Goal: Information Seeking & Learning: Learn about a topic

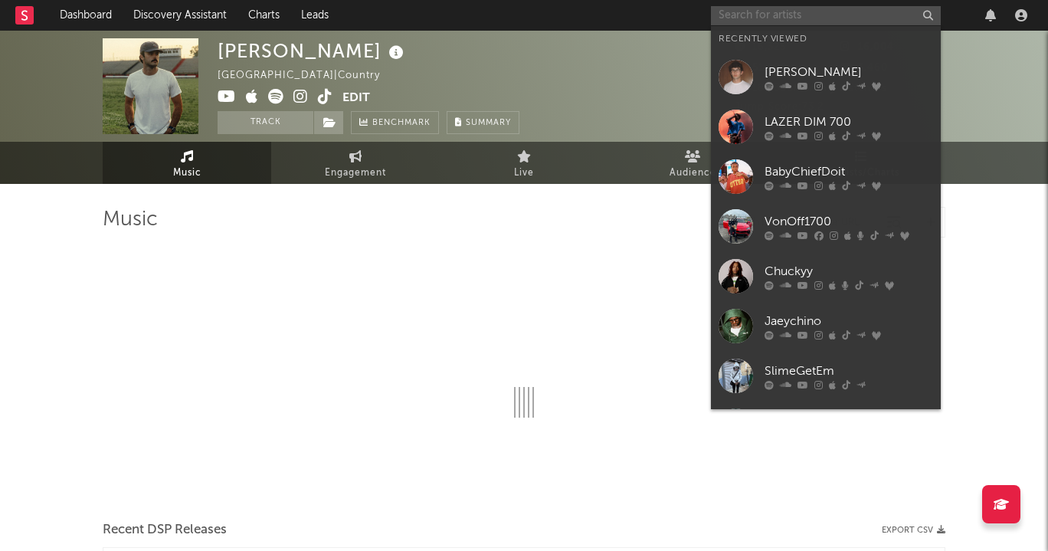
click at [823, 16] on input "text" at bounding box center [826, 15] width 230 height 19
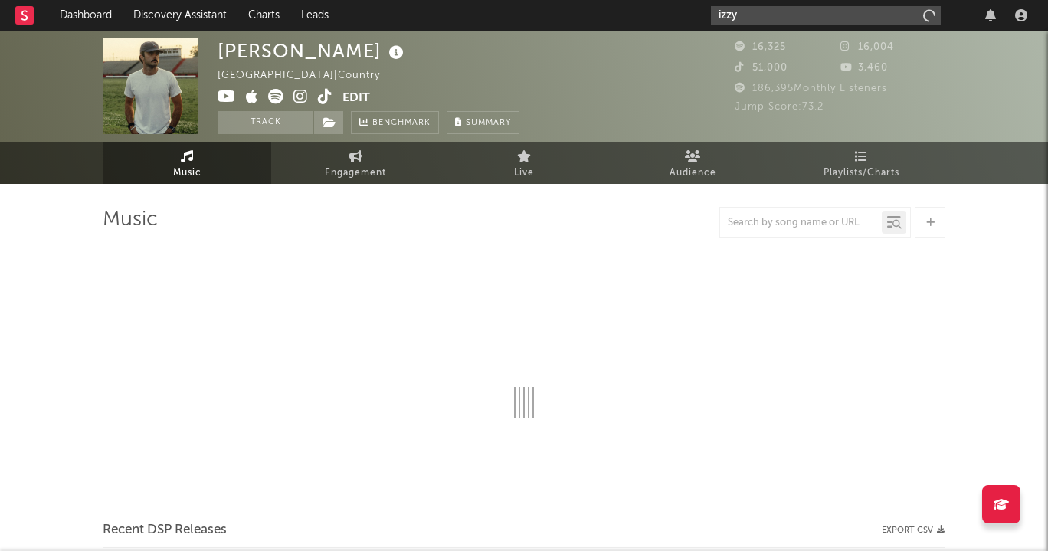
type input "izzy"
select select "6m"
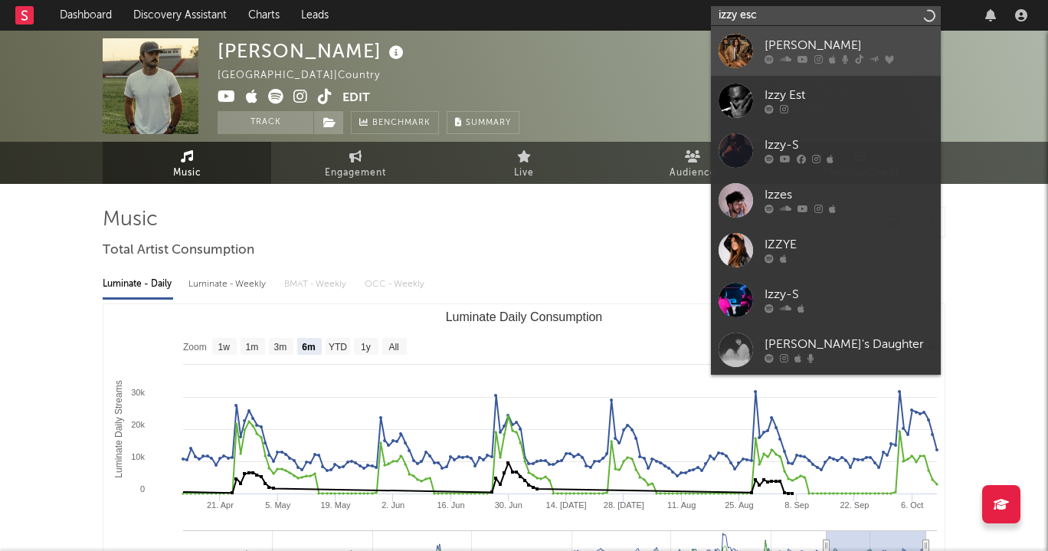
type input "izzy esc"
click at [822, 35] on link "[PERSON_NAME]" at bounding box center [826, 51] width 230 height 50
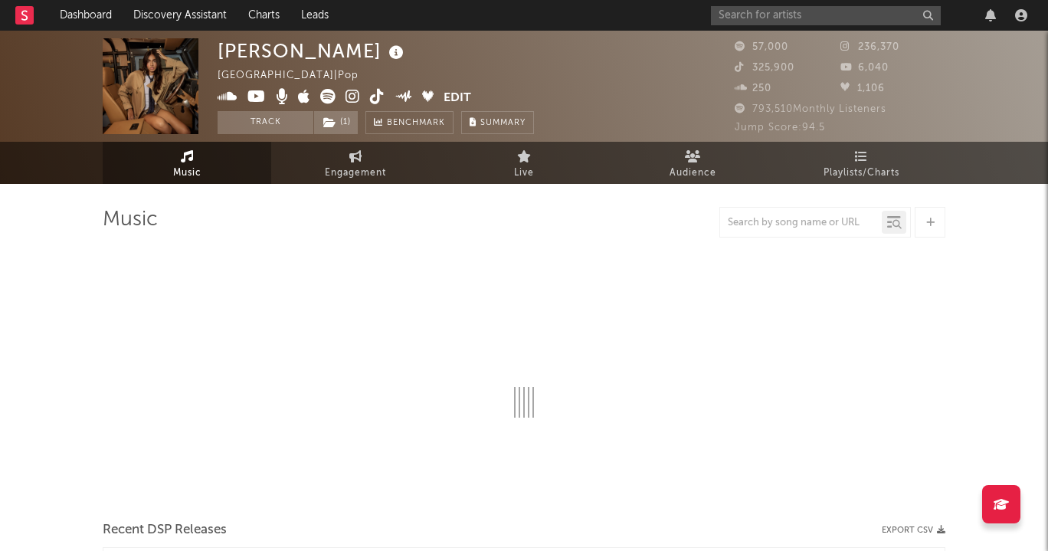
select select "6m"
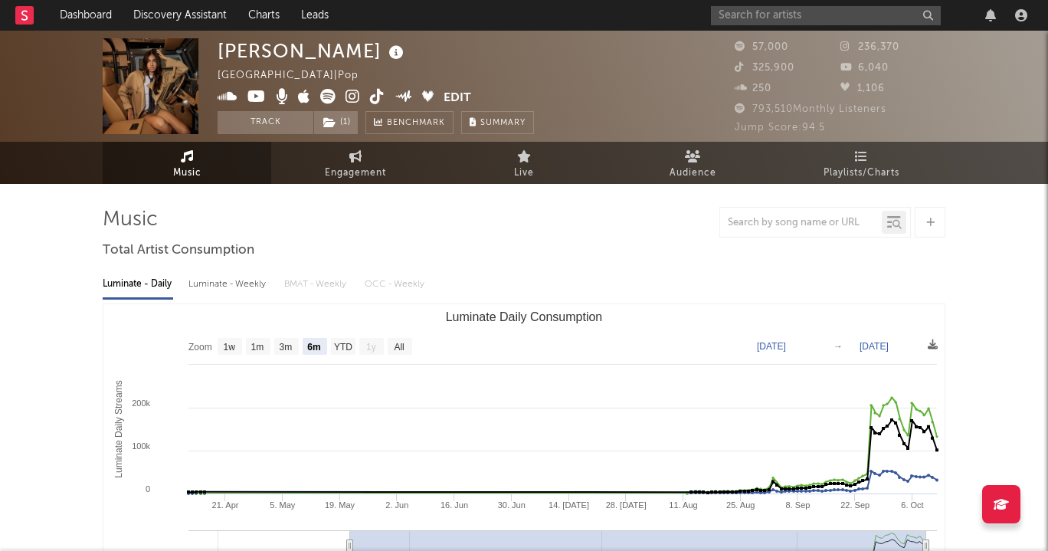
click at [353, 98] on icon at bounding box center [352, 96] width 15 height 15
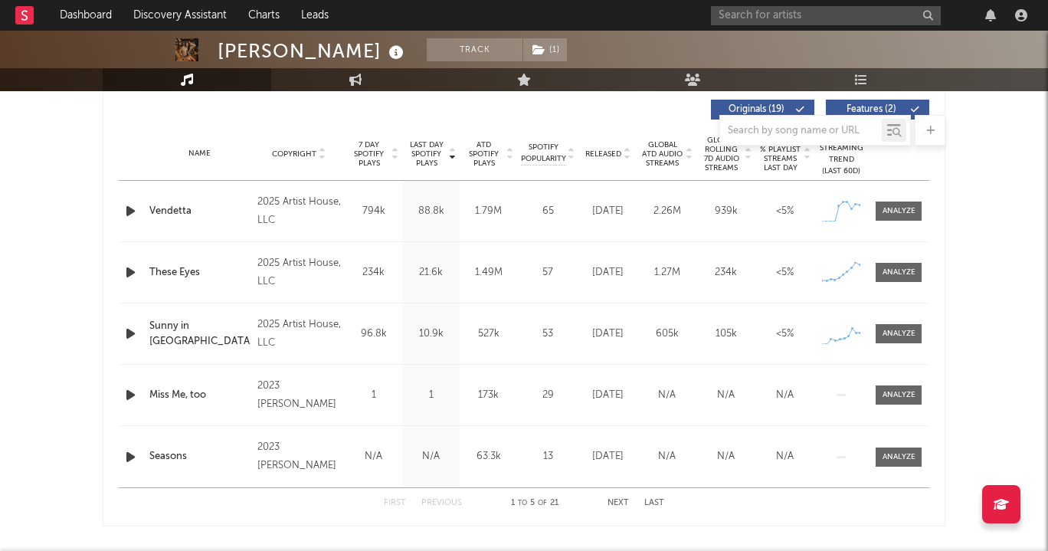
scroll to position [912, 0]
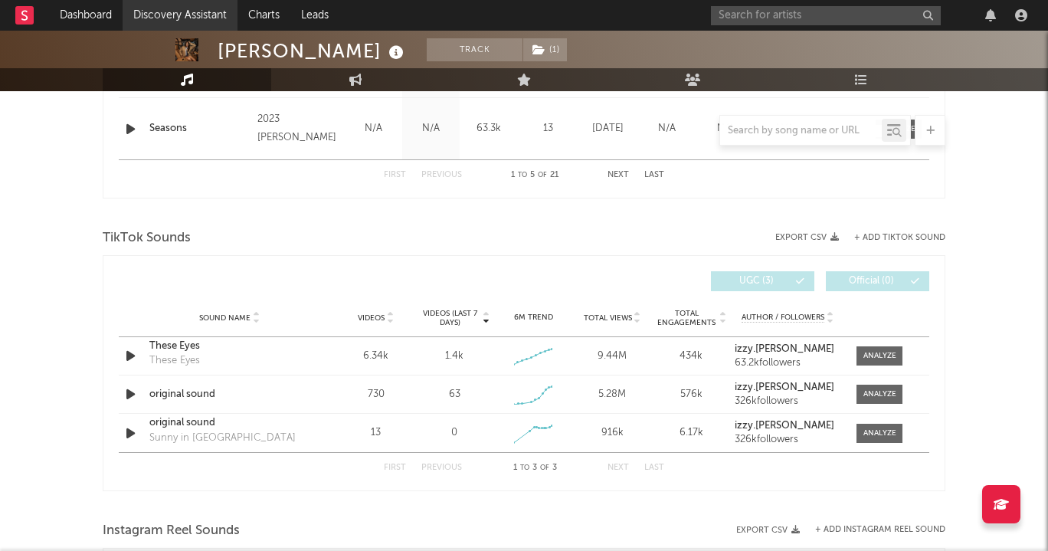
click at [170, 17] on link "Discovery Assistant" at bounding box center [180, 15] width 115 height 31
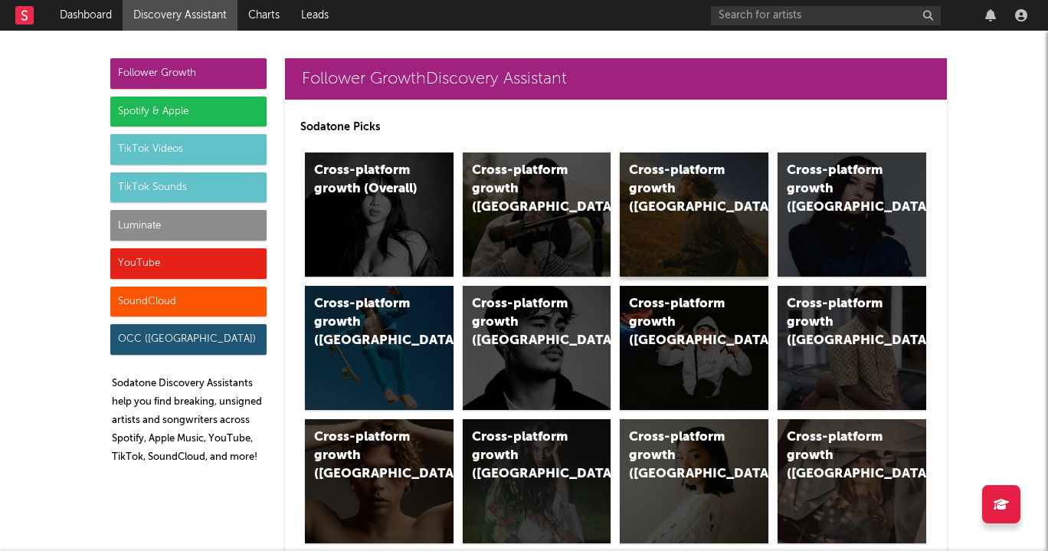
click at [731, 209] on div "Cross-platform growth (US)" at bounding box center [694, 214] width 149 height 124
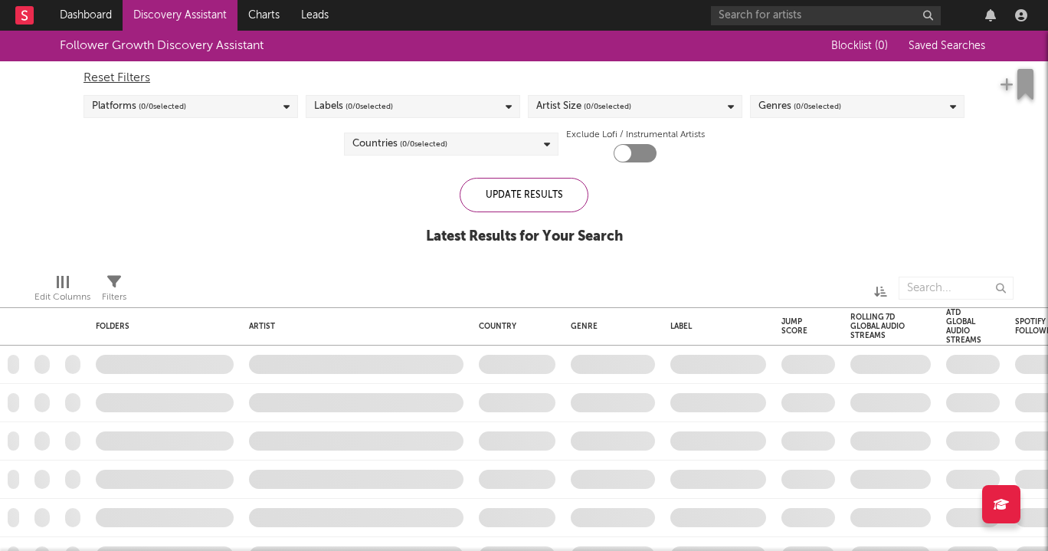
checkbox input "true"
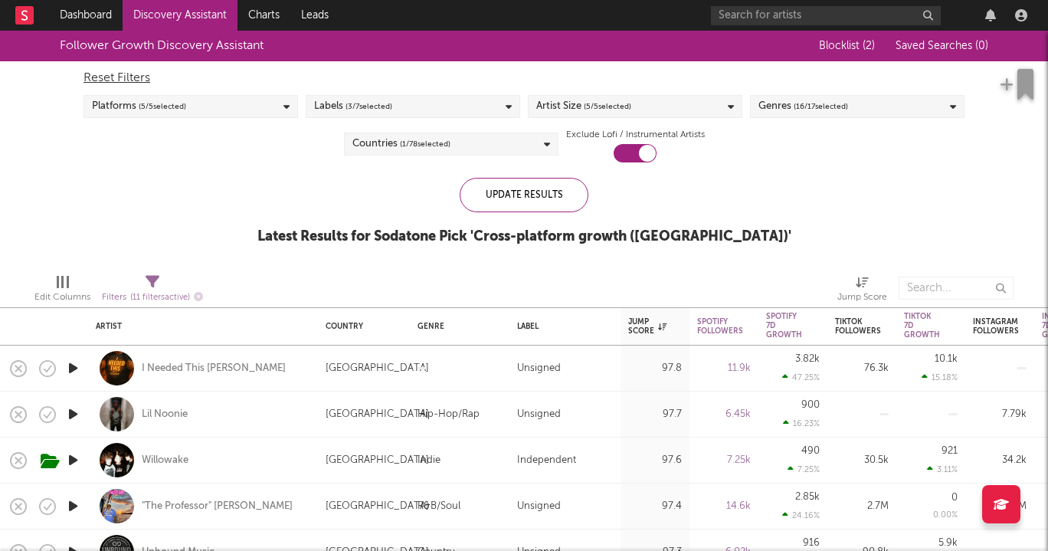
click at [761, 100] on div "Genres ( 16 / 17 selected)" at bounding box center [803, 106] width 90 height 18
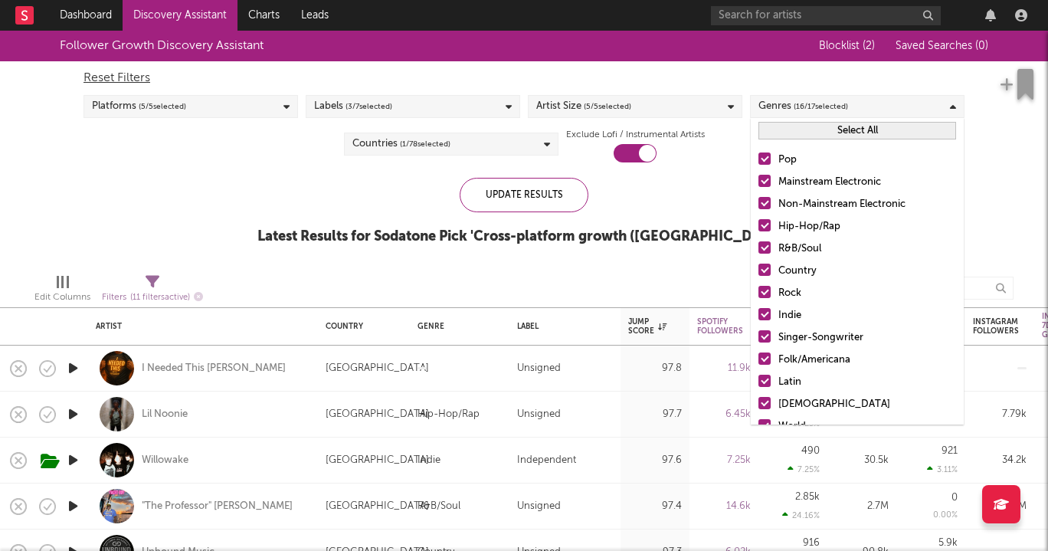
click at [780, 134] on button "Select All" at bounding box center [857, 131] width 198 height 18
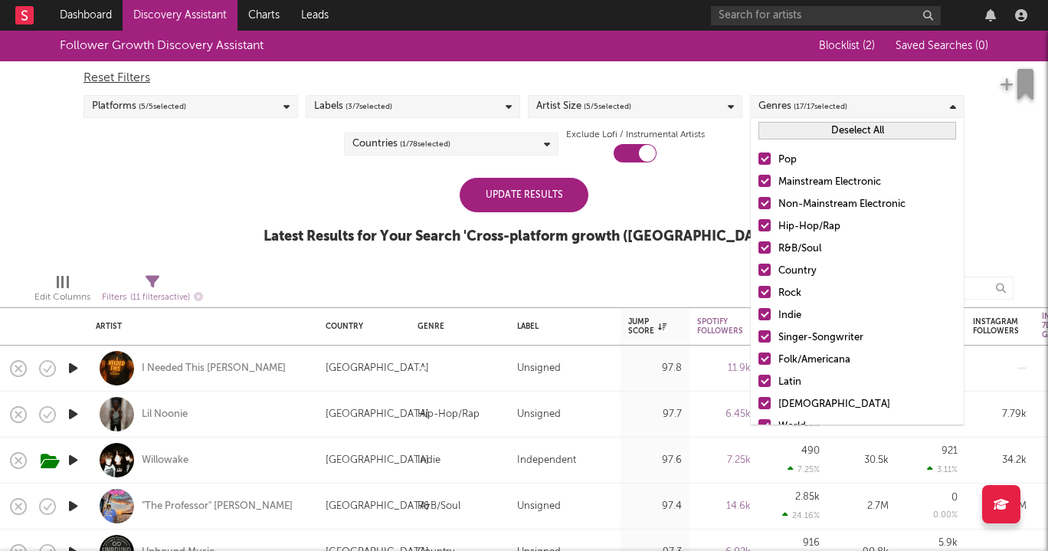
click at [777, 125] on button "Deselect All" at bounding box center [857, 131] width 198 height 18
click at [763, 222] on div at bounding box center [764, 225] width 12 height 12
click at [758, 222] on input "Hip-Hop/Rap" at bounding box center [758, 226] width 0 height 18
click at [526, 204] on div "Update Results" at bounding box center [523, 195] width 129 height 34
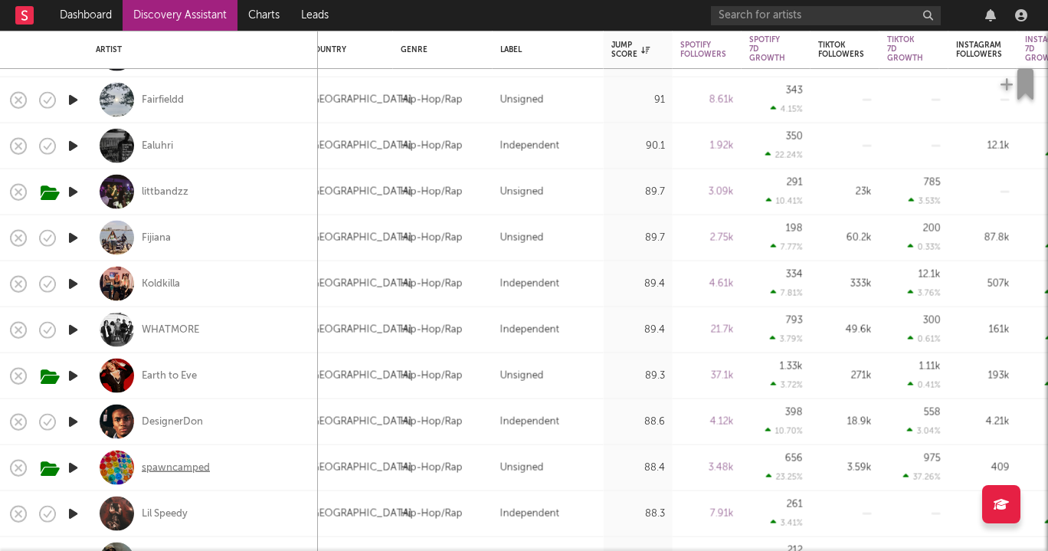
click at [179, 463] on div "spawncamped" at bounding box center [176, 467] width 68 height 14
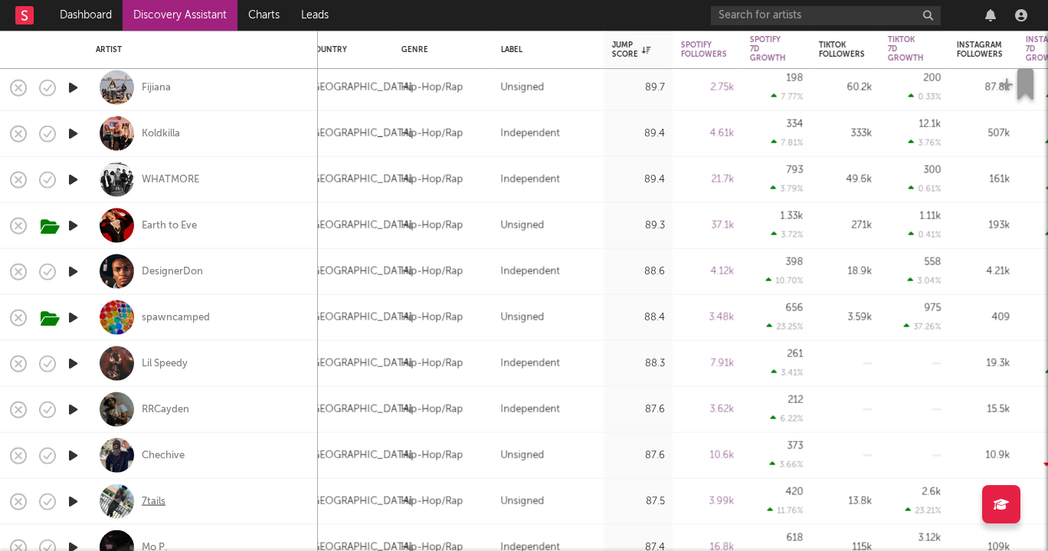
click at [146, 502] on div "7tails" at bounding box center [154, 501] width 24 height 14
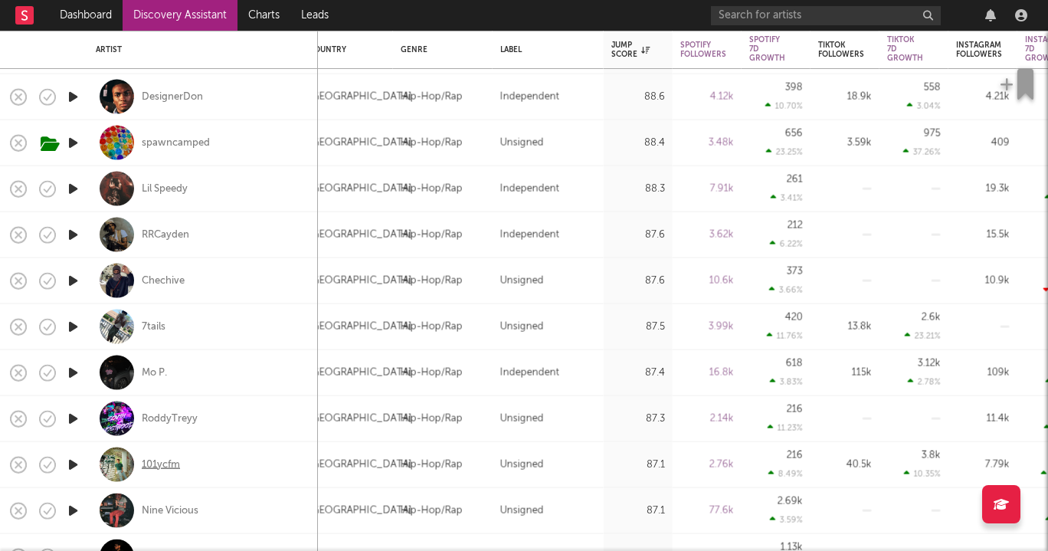
click at [155, 459] on div "101ycfm" at bounding box center [161, 464] width 38 height 14
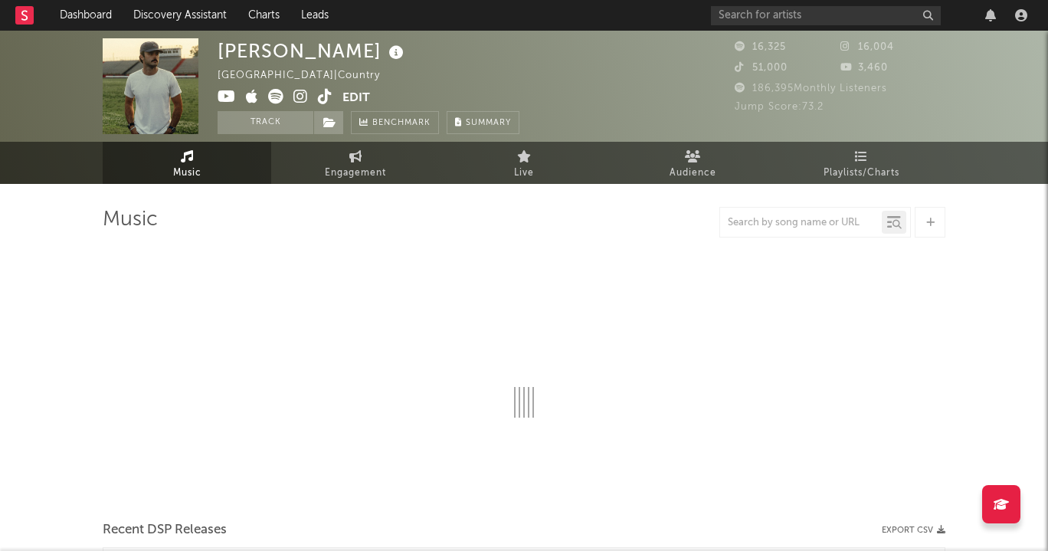
select select "6m"
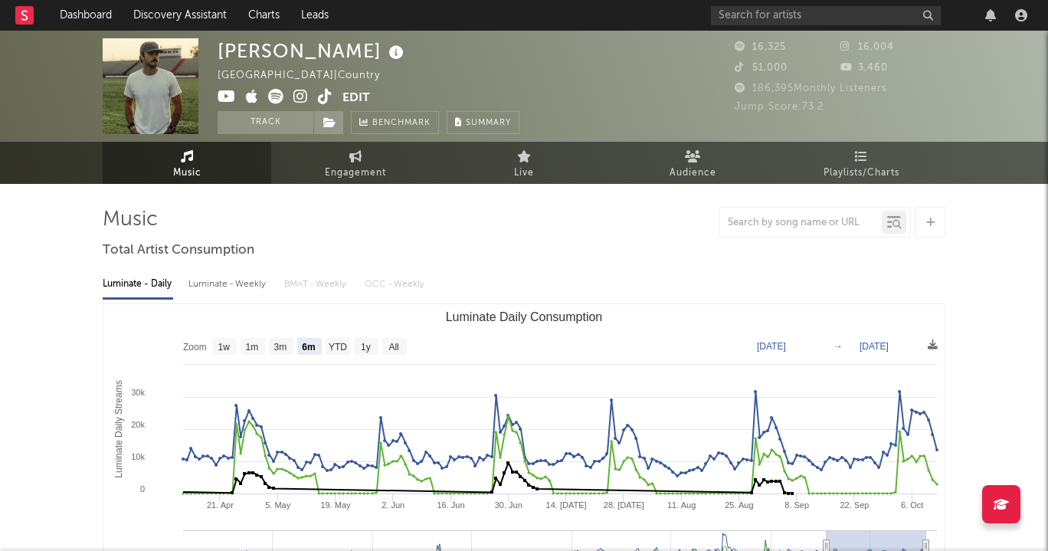
click at [18, 16] on rect at bounding box center [24, 15] width 18 height 18
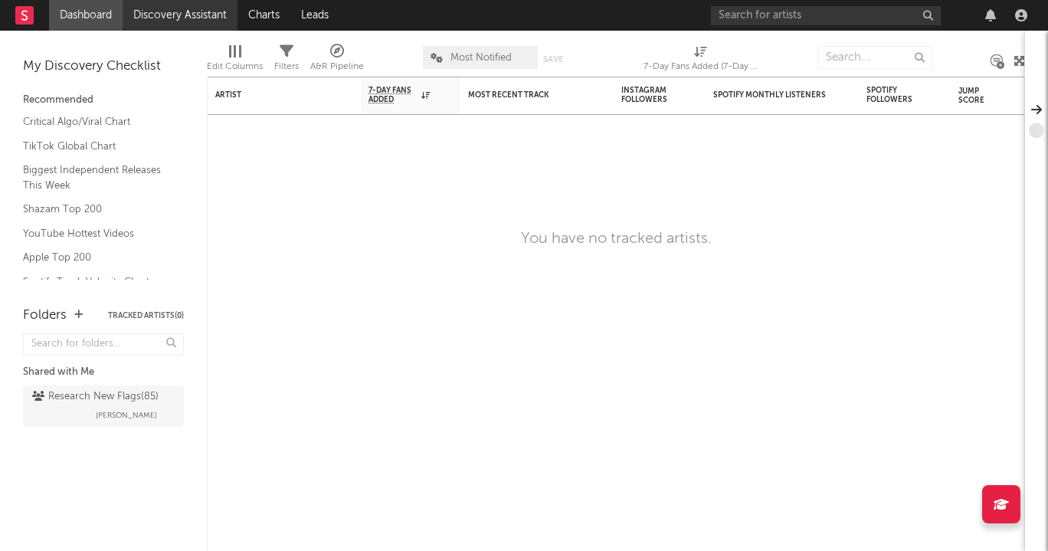
click at [185, 26] on link "Discovery Assistant" at bounding box center [180, 15] width 115 height 31
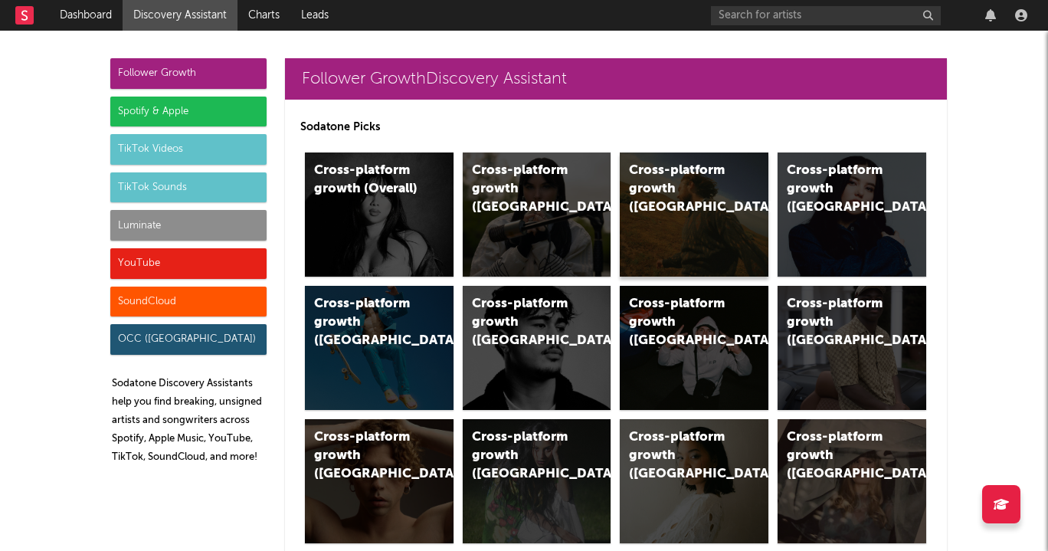
click at [712, 202] on div "Cross-platform growth (US)" at bounding box center [694, 214] width 149 height 124
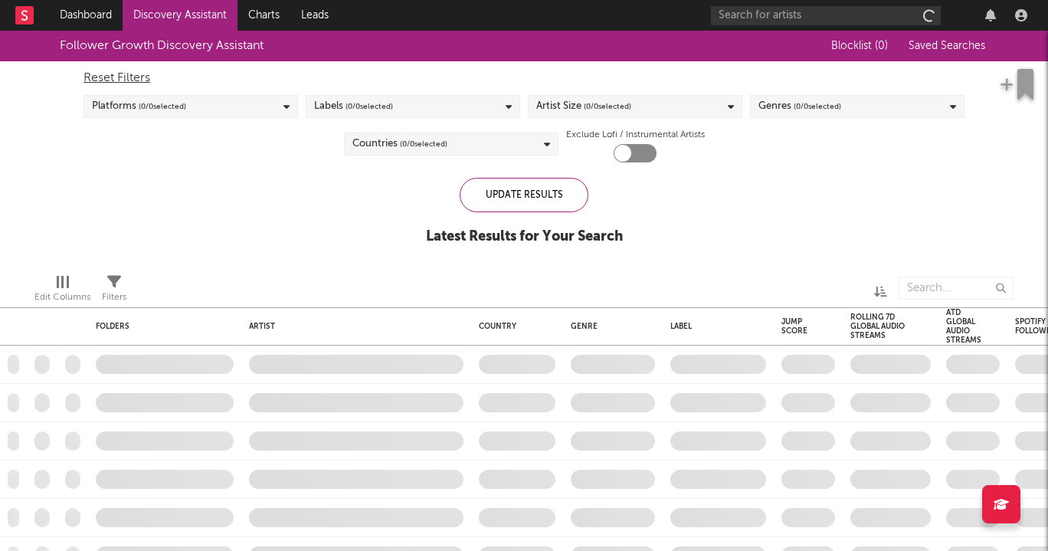
checkbox input "true"
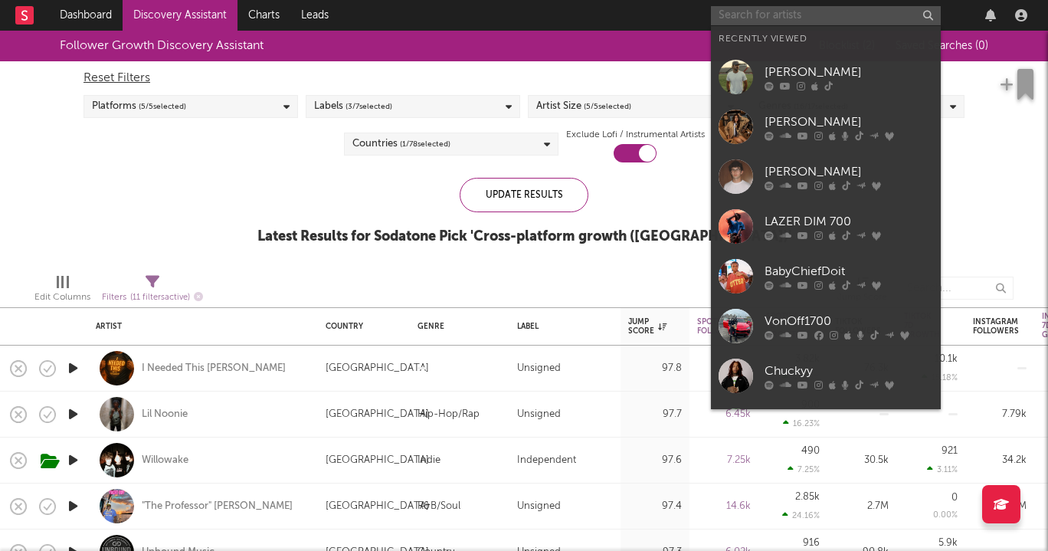
click at [896, 18] on input "text" at bounding box center [826, 15] width 230 height 19
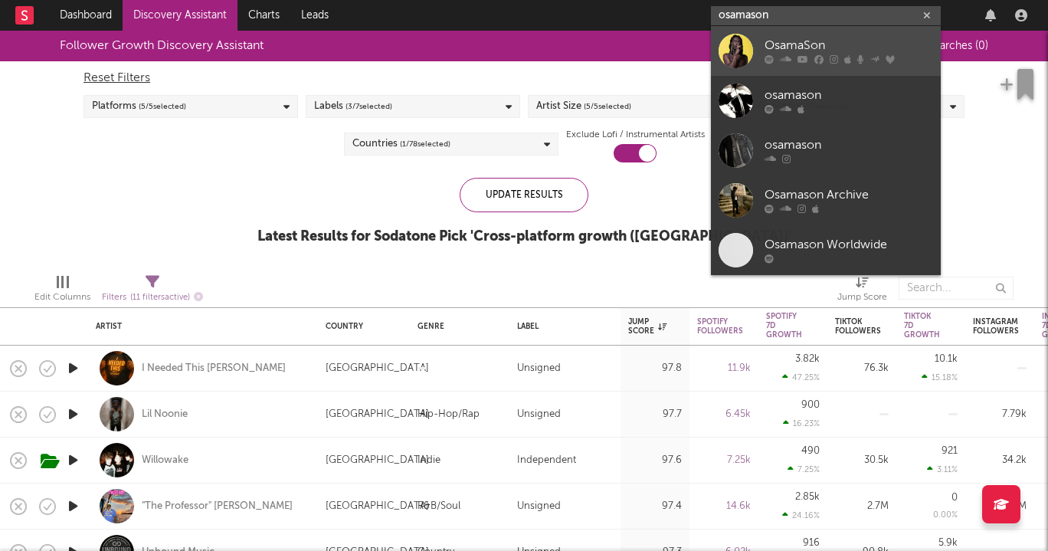
type input "osamason"
click at [816, 50] on div "OsamaSon" at bounding box center [848, 46] width 168 height 18
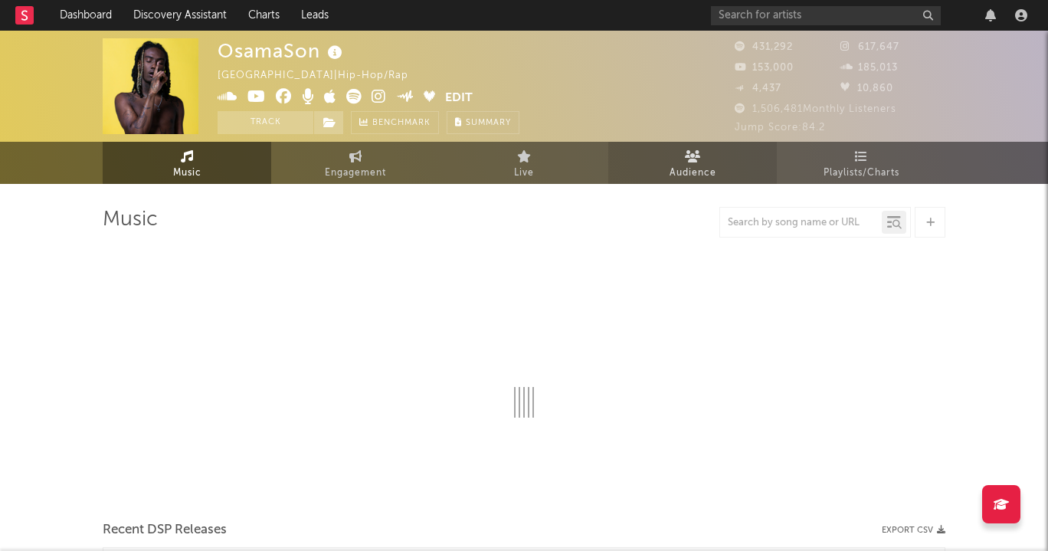
select select "6m"
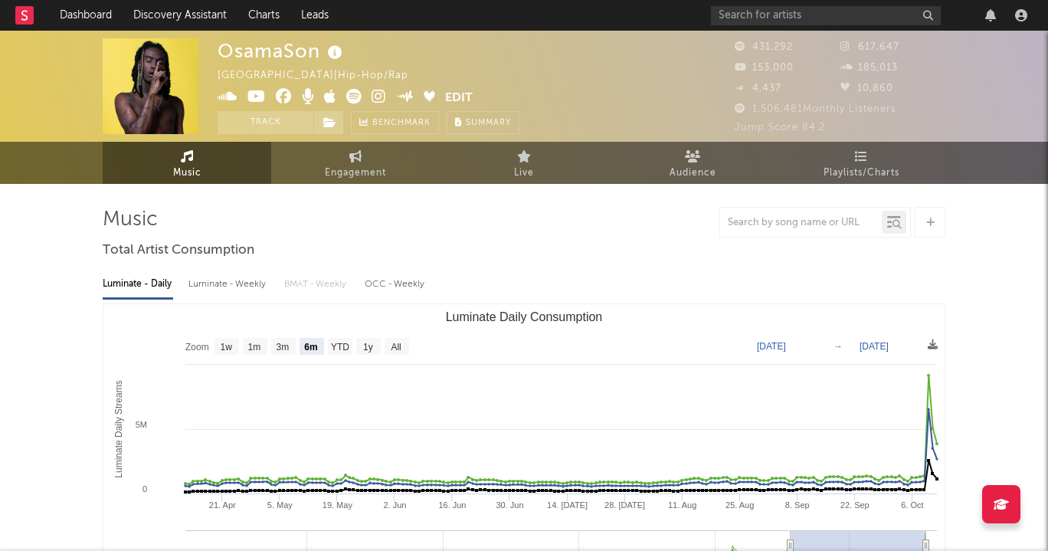
select select "6m"
click at [902, 21] on input "text" at bounding box center [826, 15] width 230 height 19
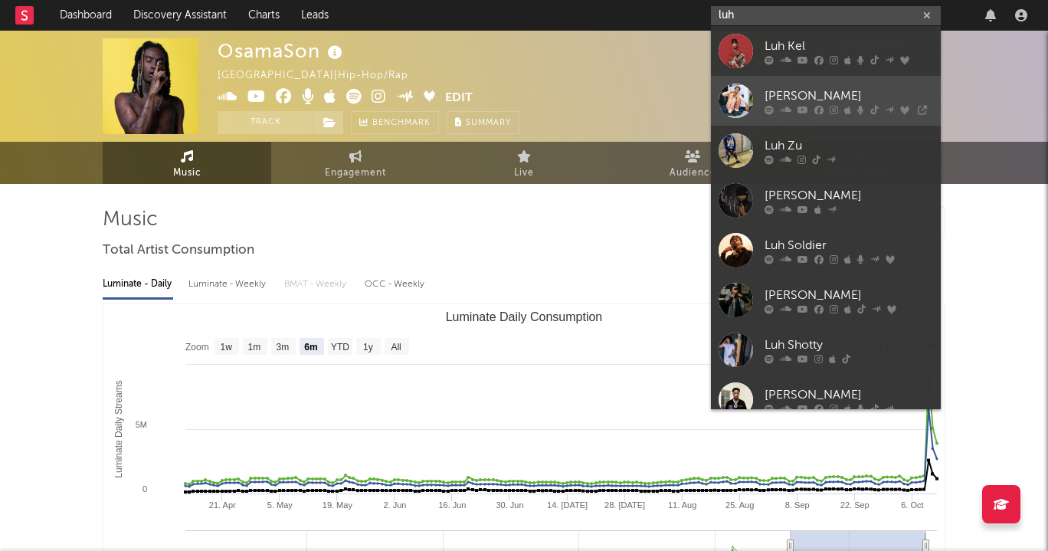
type input "luh"
click at [911, 87] on div "Luh Tyler" at bounding box center [848, 96] width 168 height 18
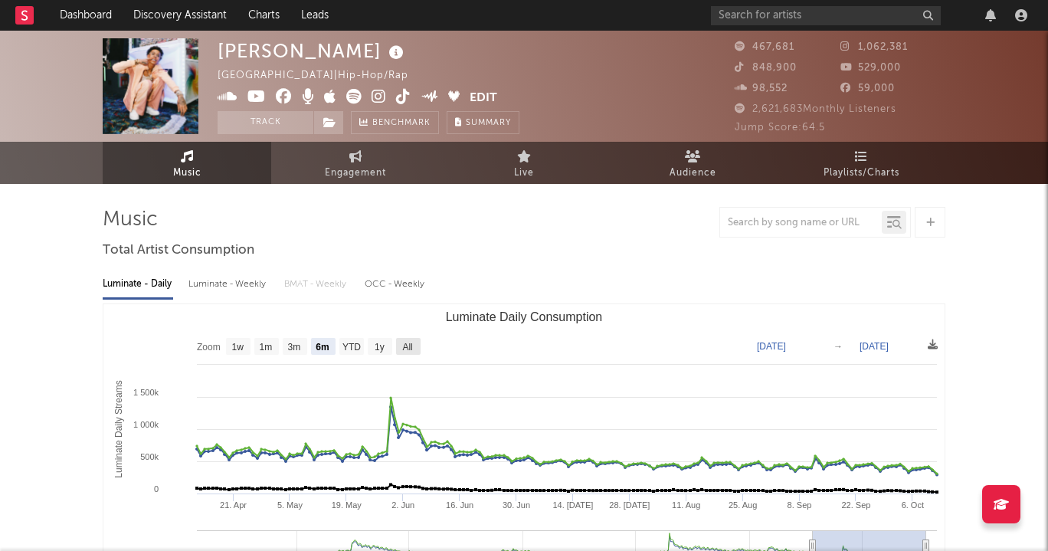
click at [404, 355] on rect "Luminate Daily Consumption" at bounding box center [523, 457] width 841 height 306
click at [408, 345] on text "All" at bounding box center [407, 347] width 10 height 11
select select "All"
type input "[DATE]"
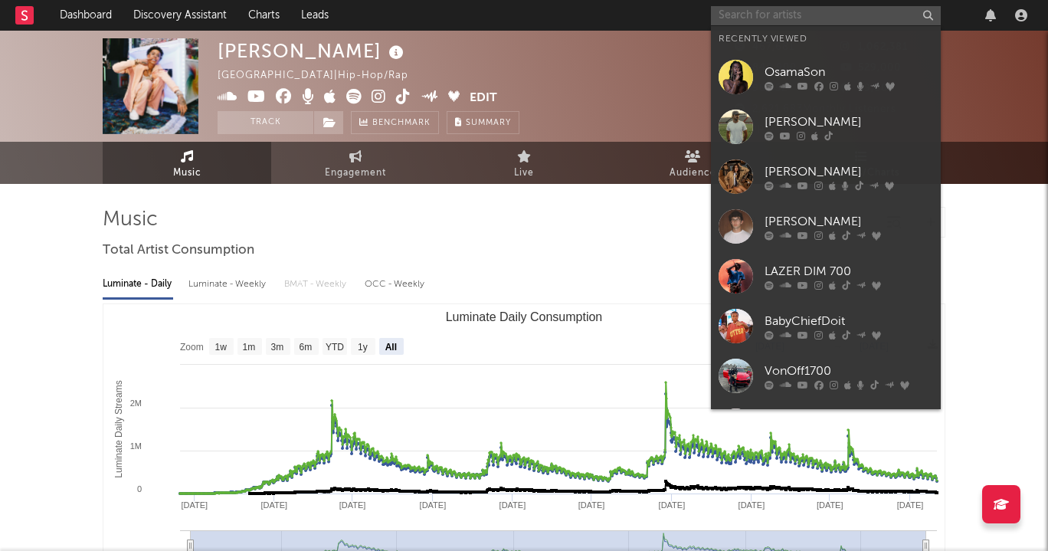
click at [743, 22] on input "text" at bounding box center [826, 15] width 230 height 19
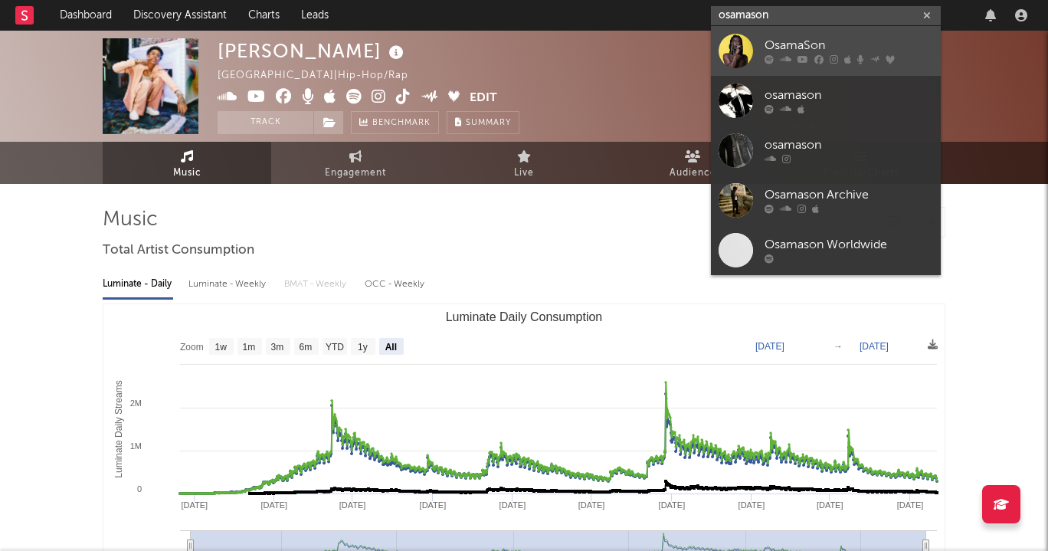
type input "osamason"
click at [805, 36] on link "OsamaSon" at bounding box center [826, 51] width 230 height 50
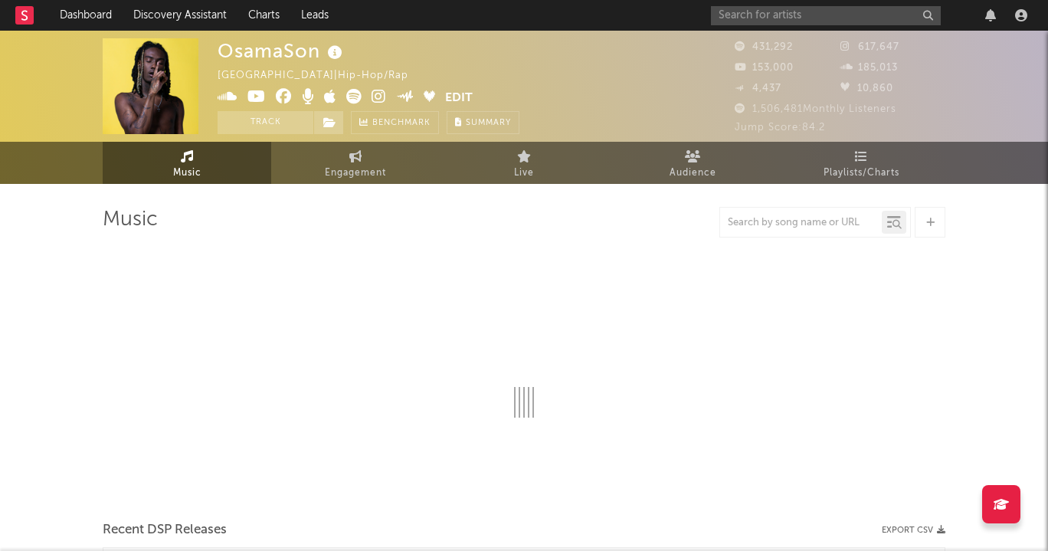
select select "6m"
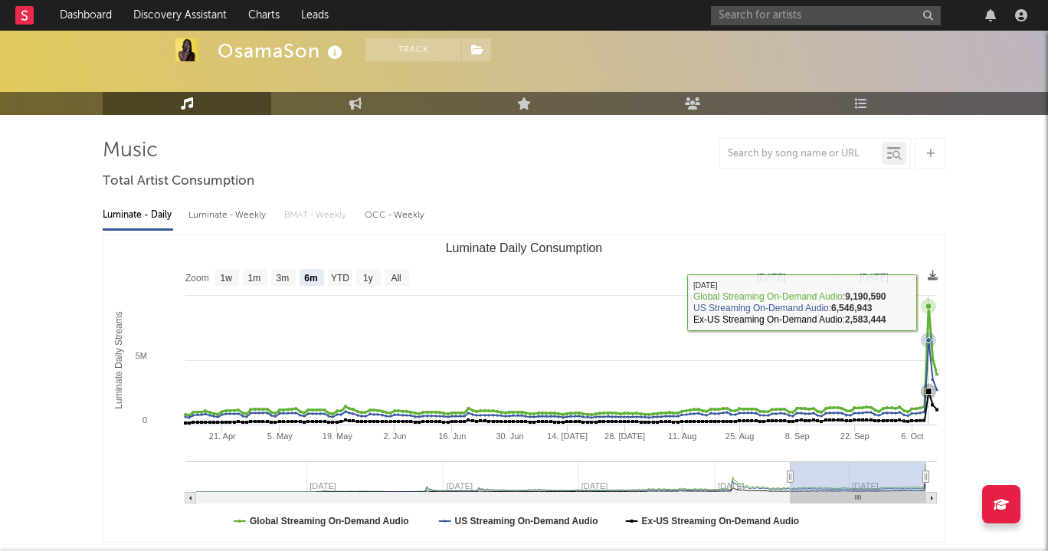
scroll to position [70, 0]
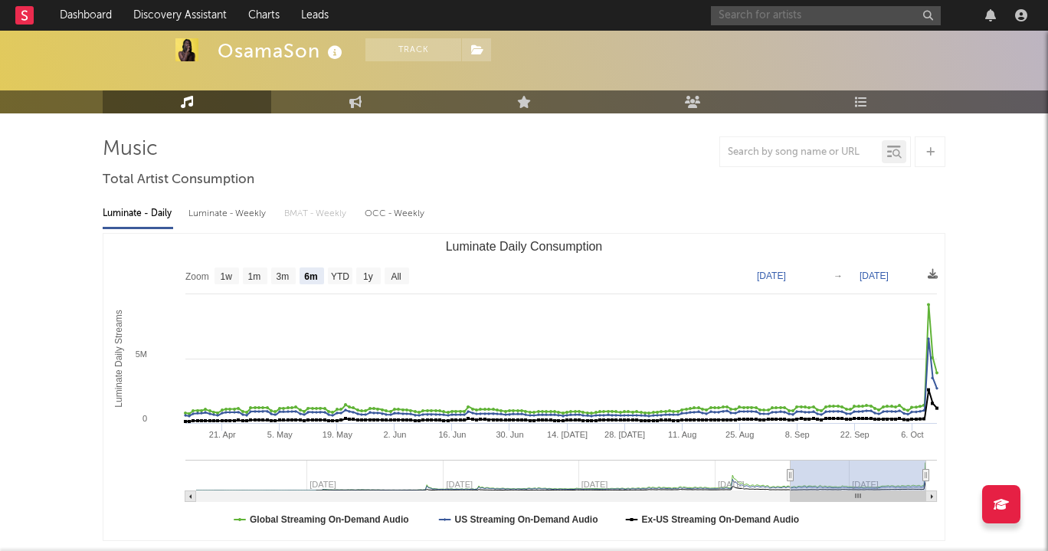
click at [769, 17] on input "text" at bounding box center [826, 15] width 230 height 19
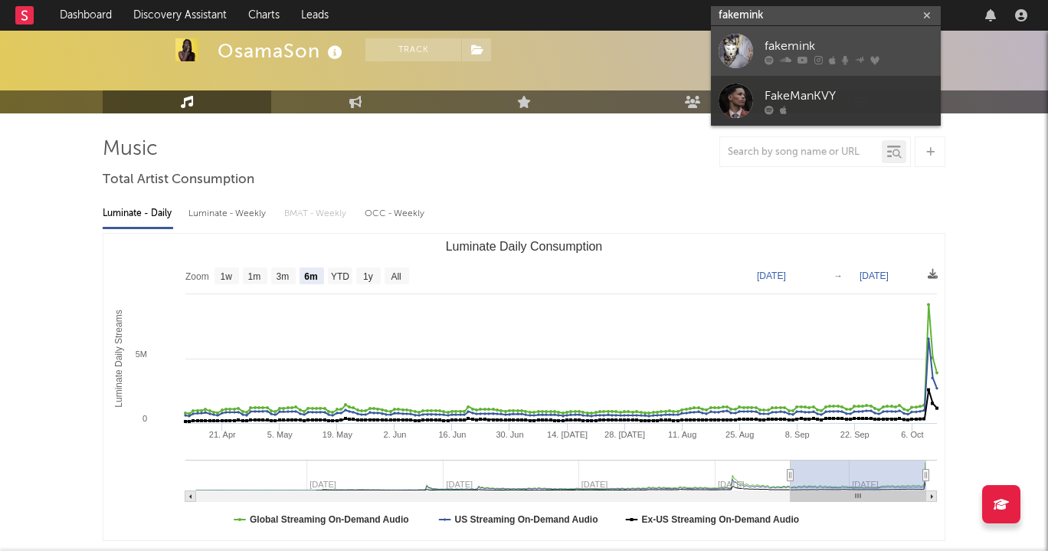
type input "fakemink"
click at [769, 34] on link "fakemink" at bounding box center [826, 51] width 230 height 50
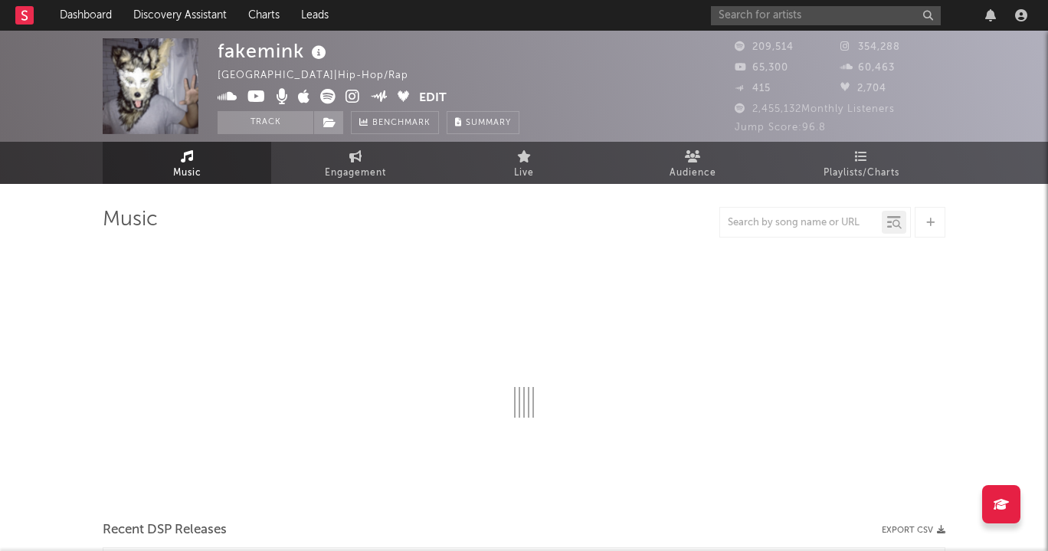
select select "6m"
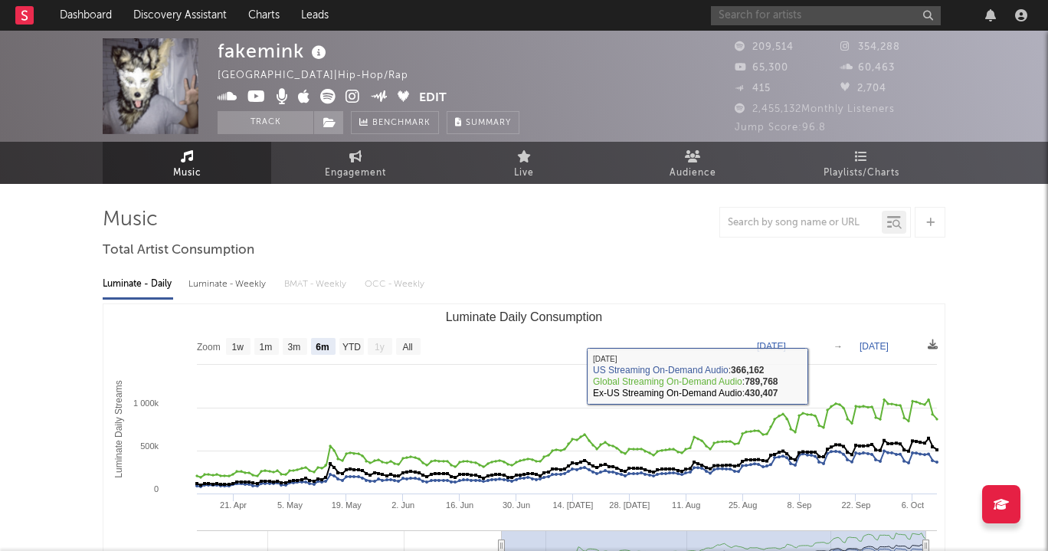
click at [825, 14] on input "text" at bounding box center [826, 15] width 230 height 19
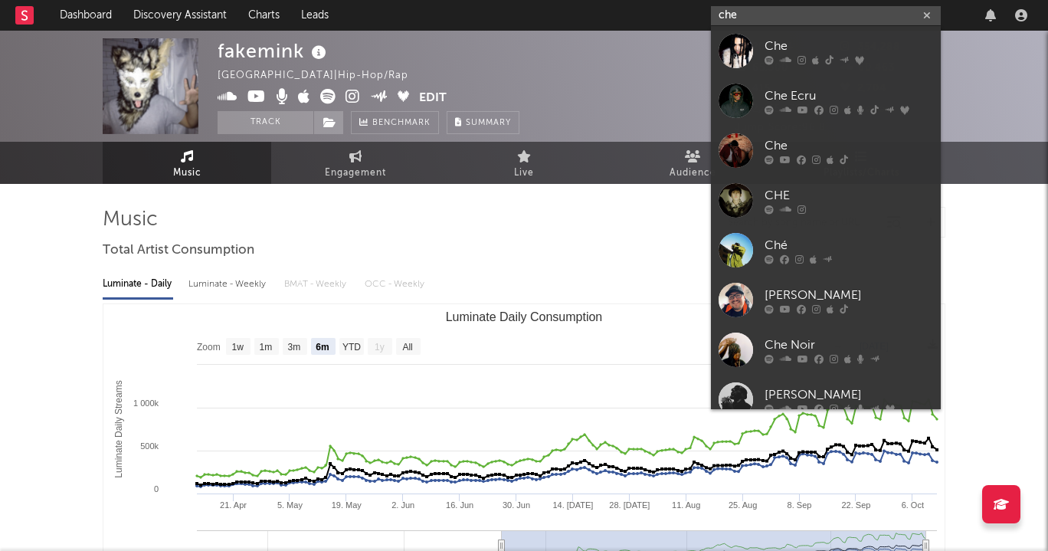
type input "che"
click at [825, 31] on link "Che" at bounding box center [826, 51] width 230 height 50
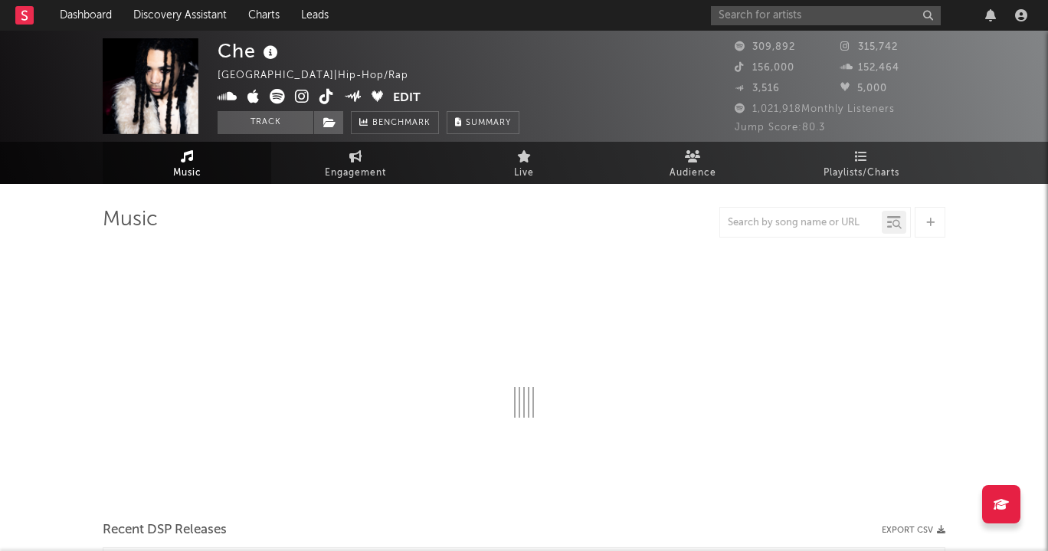
select select "6m"
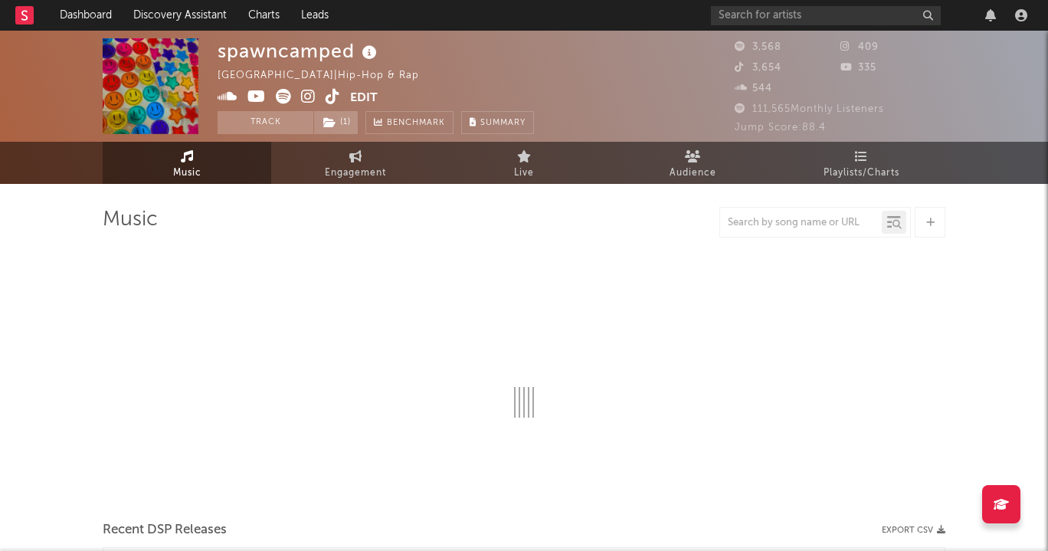
select select "1w"
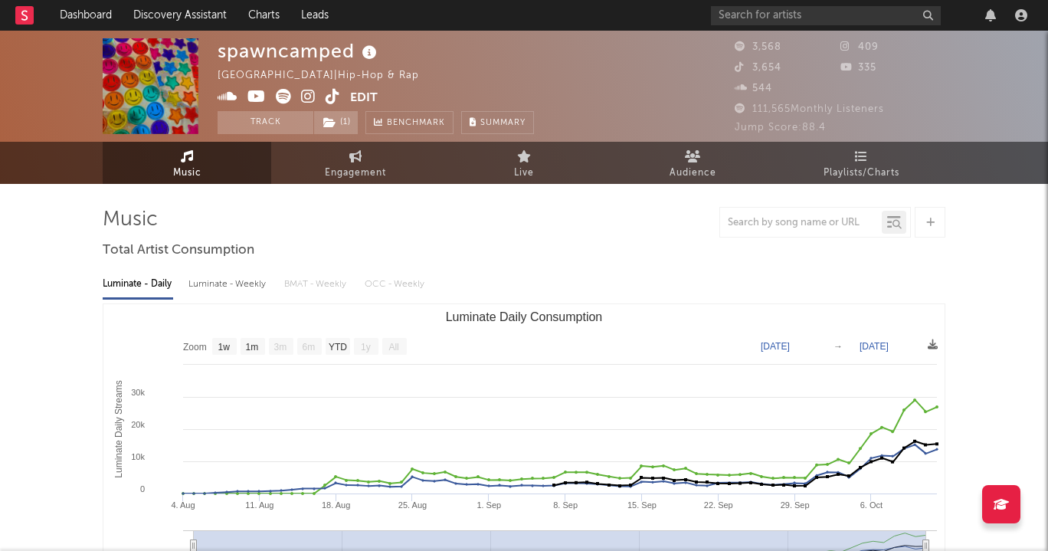
click at [306, 99] on icon at bounding box center [308, 96] width 15 height 15
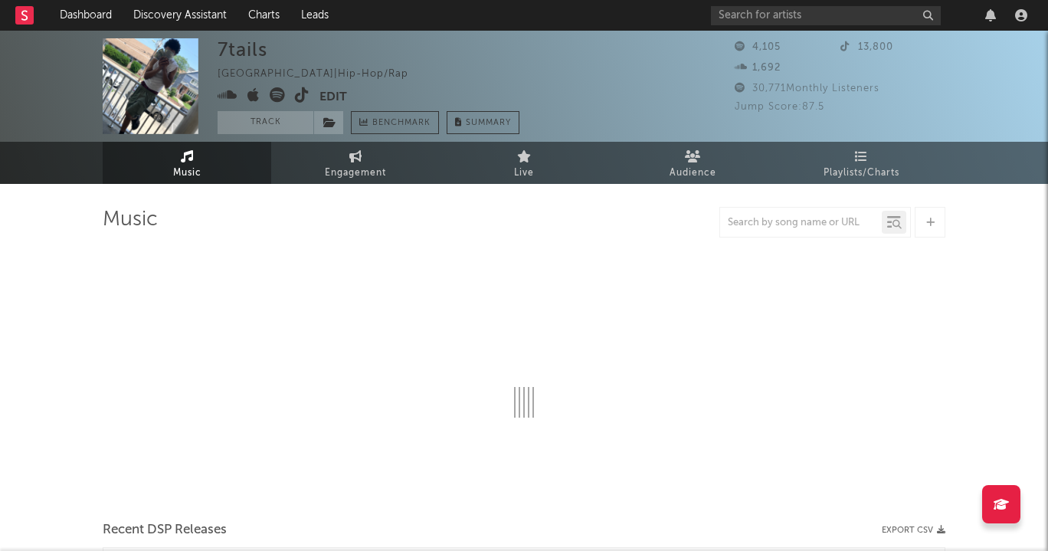
select select "6m"
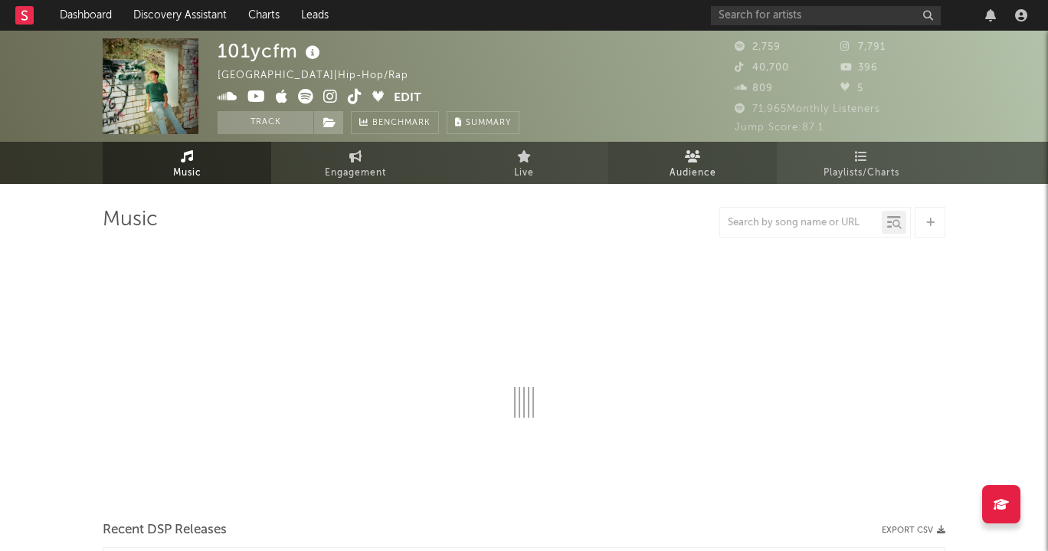
select select "1w"
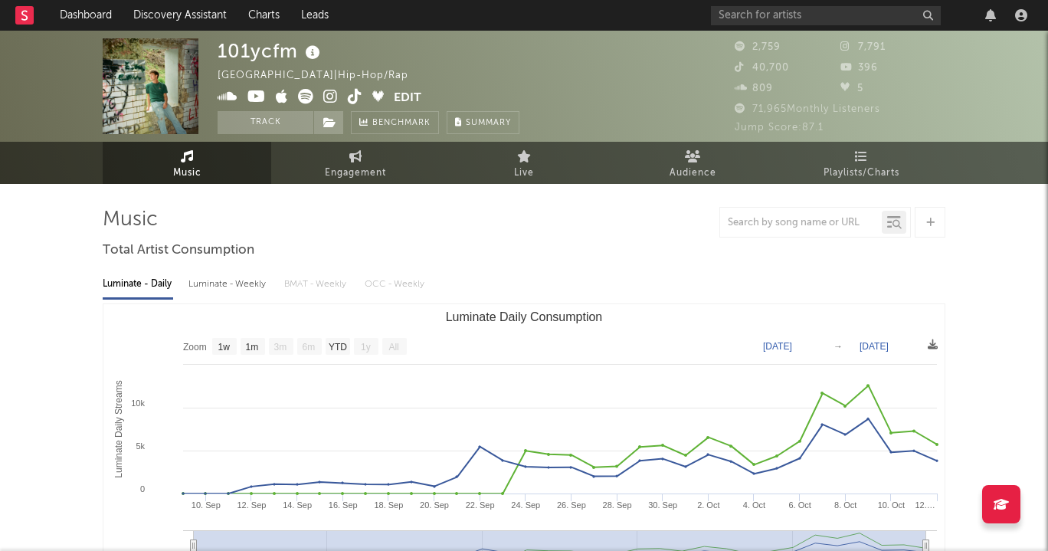
click at [329, 96] on icon at bounding box center [330, 96] width 15 height 15
